Goal: Information Seeking & Learning: Compare options

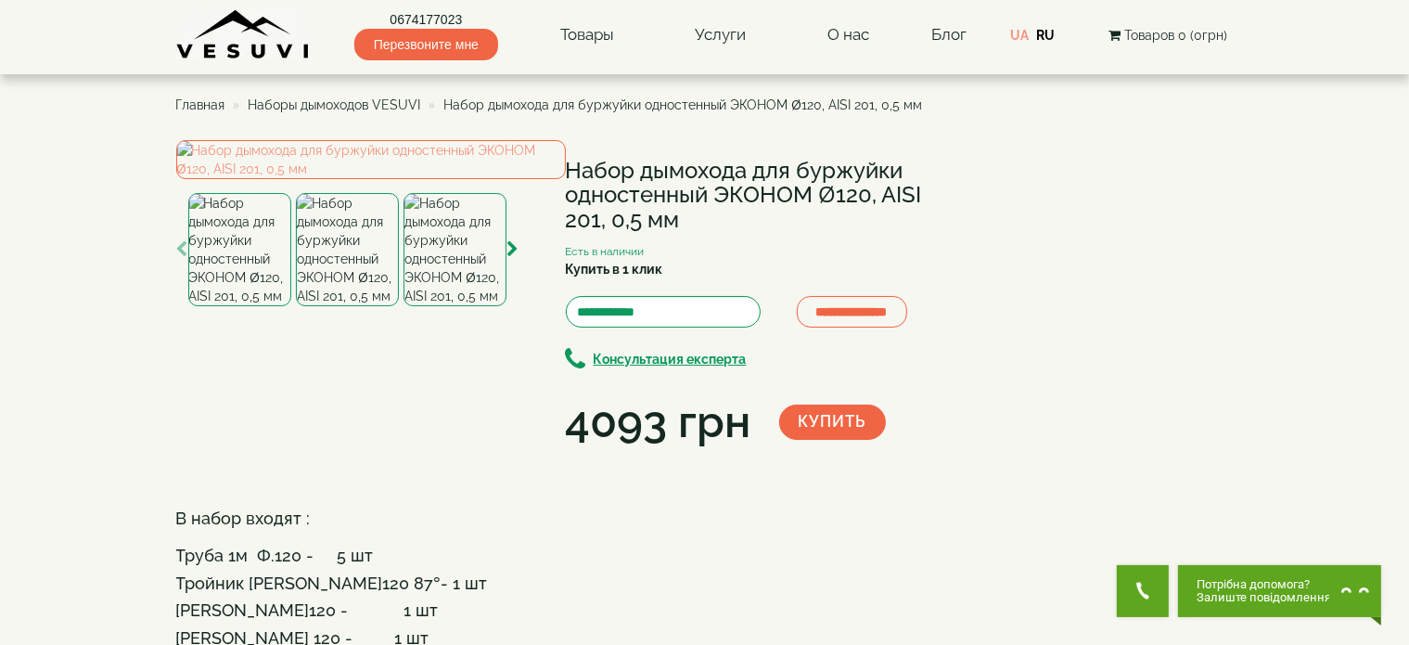
click at [373, 106] on span "Наборы дымоходов VESUVI" at bounding box center [335, 104] width 173 height 15
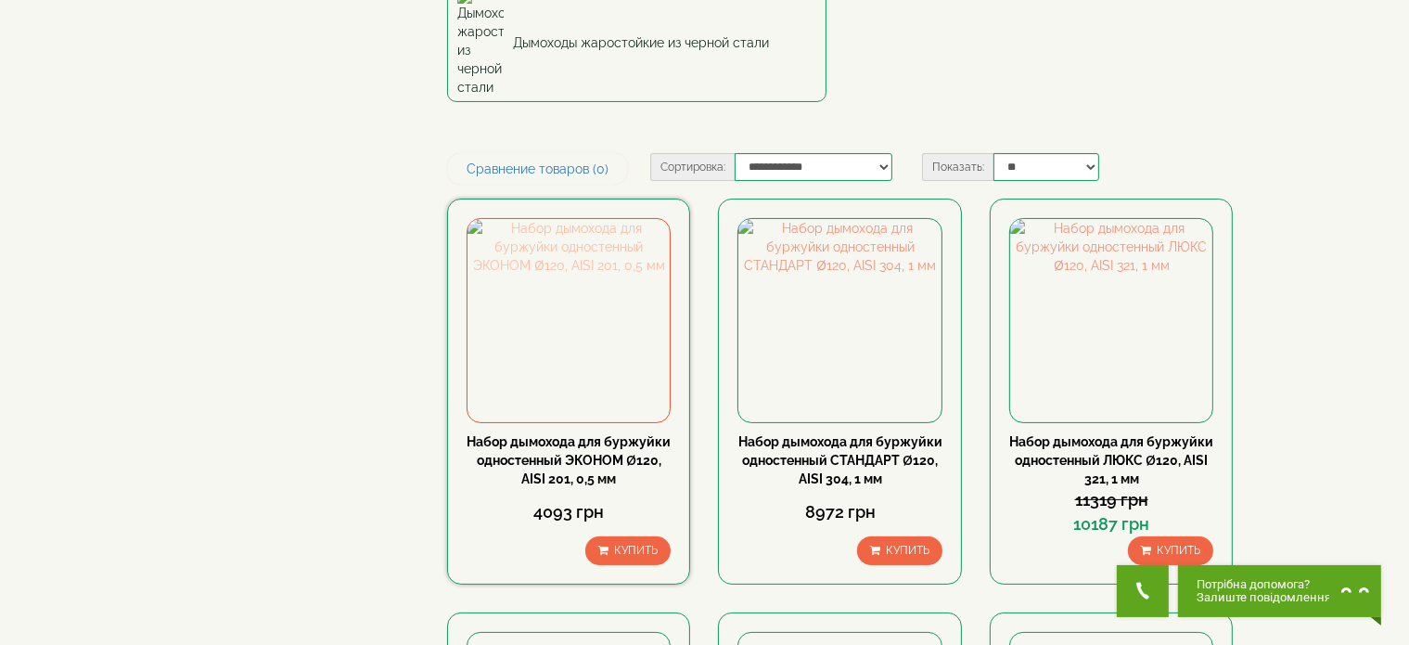
scroll to position [278, 0]
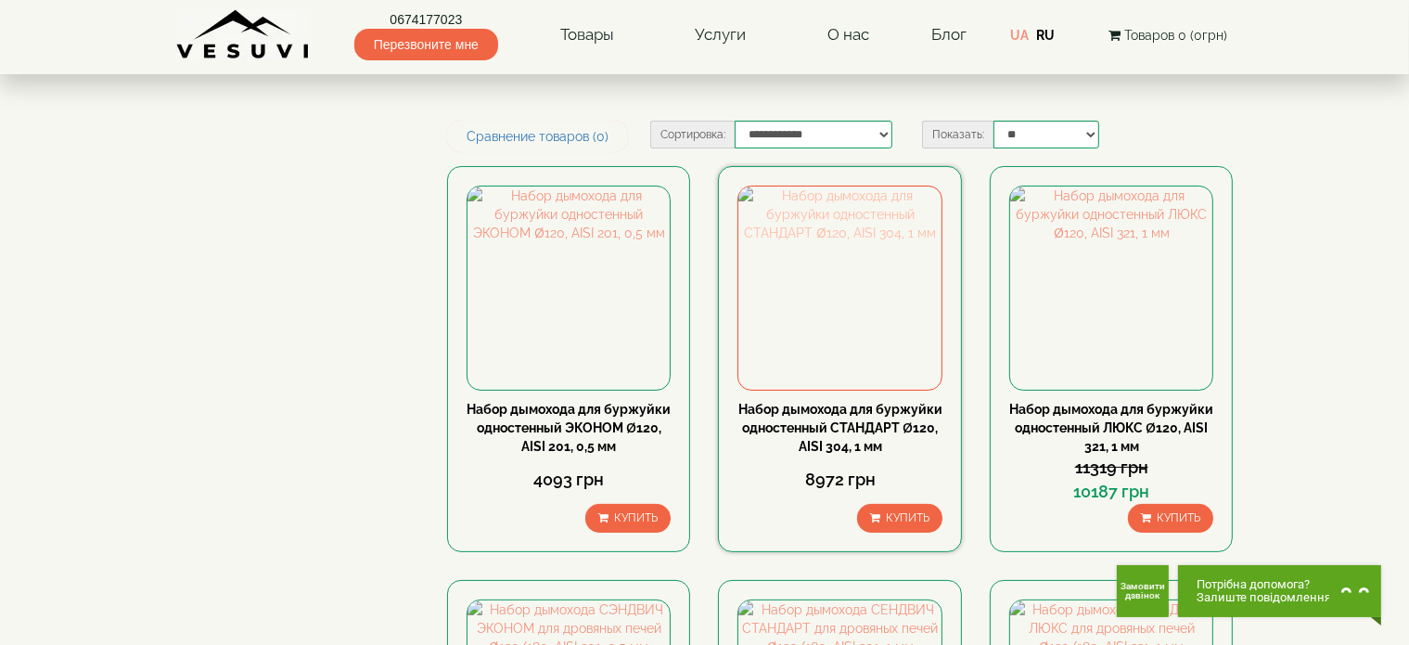
click at [783, 236] on img at bounding box center [839, 287] width 202 height 202
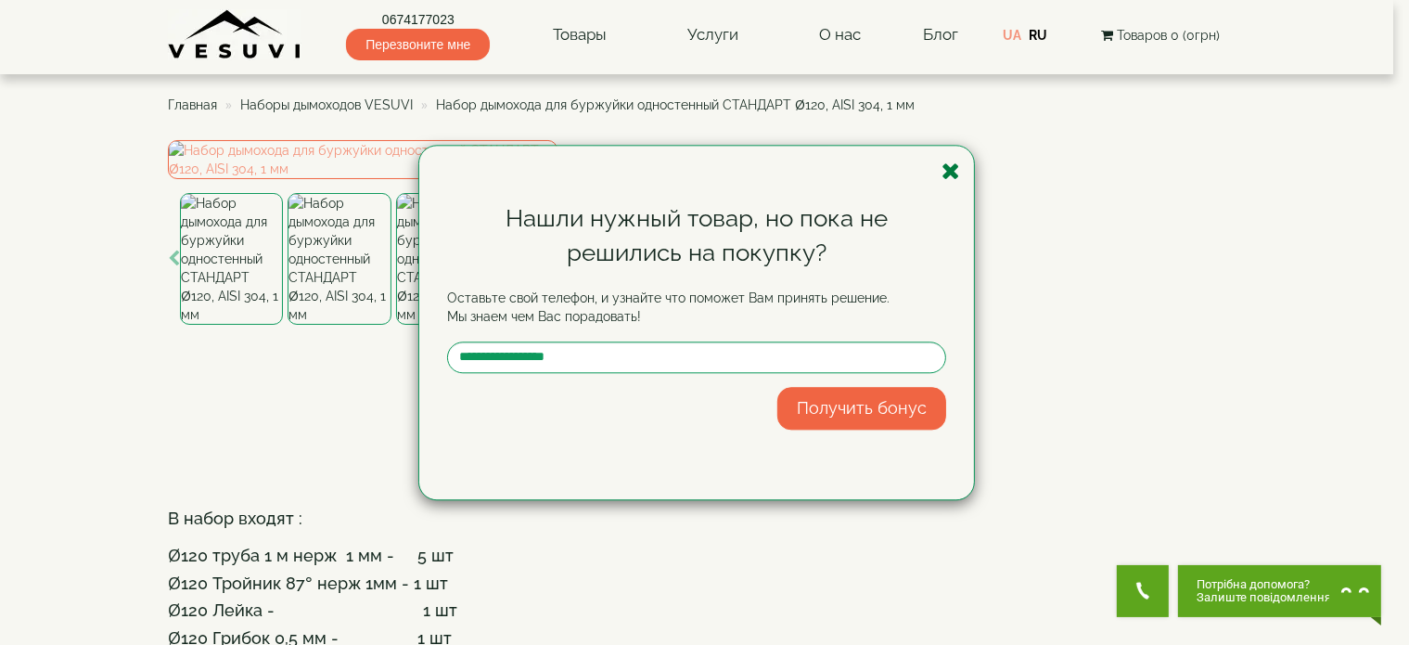
click at [955, 166] on icon "button" at bounding box center [951, 171] width 19 height 23
